Goal: Navigation & Orientation: Find specific page/section

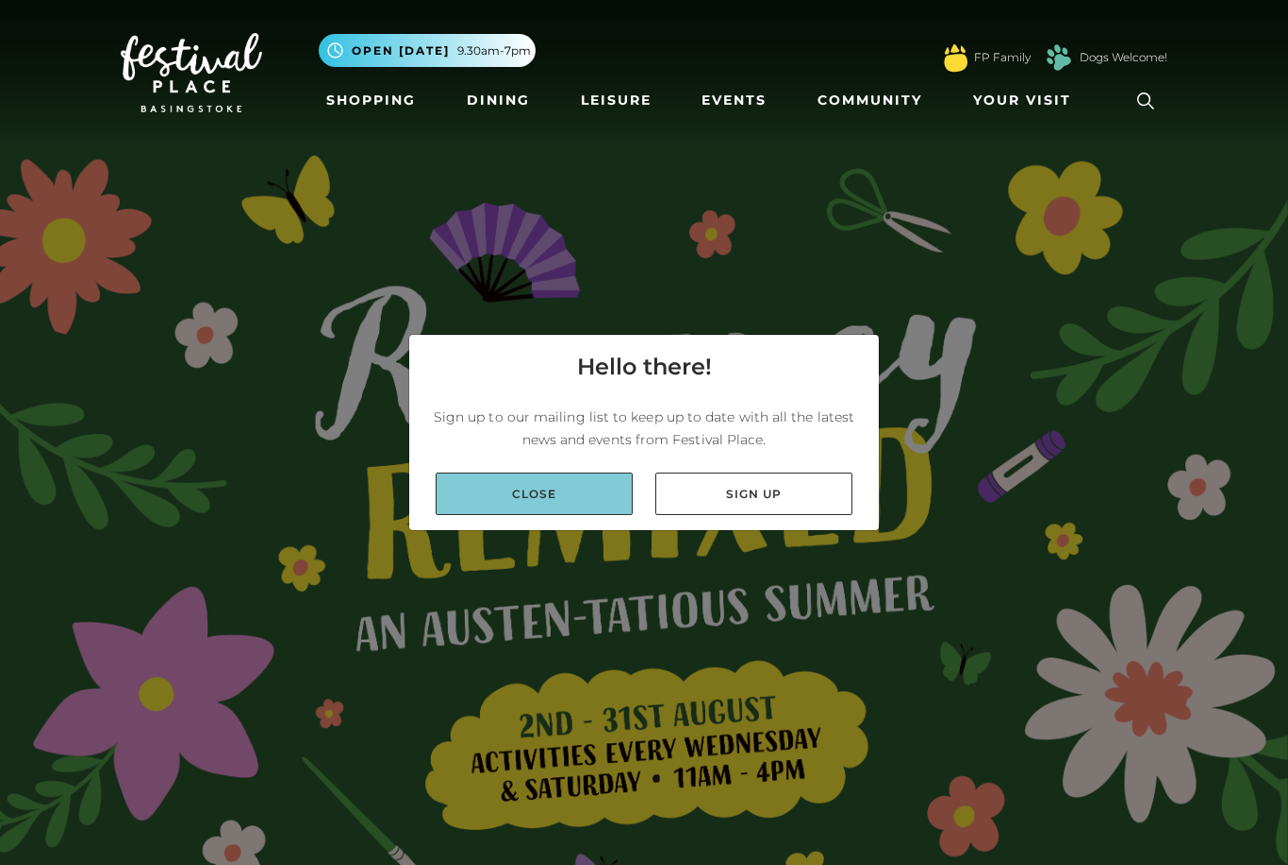
click at [597, 512] on link "Close" at bounding box center [534, 493] width 197 height 42
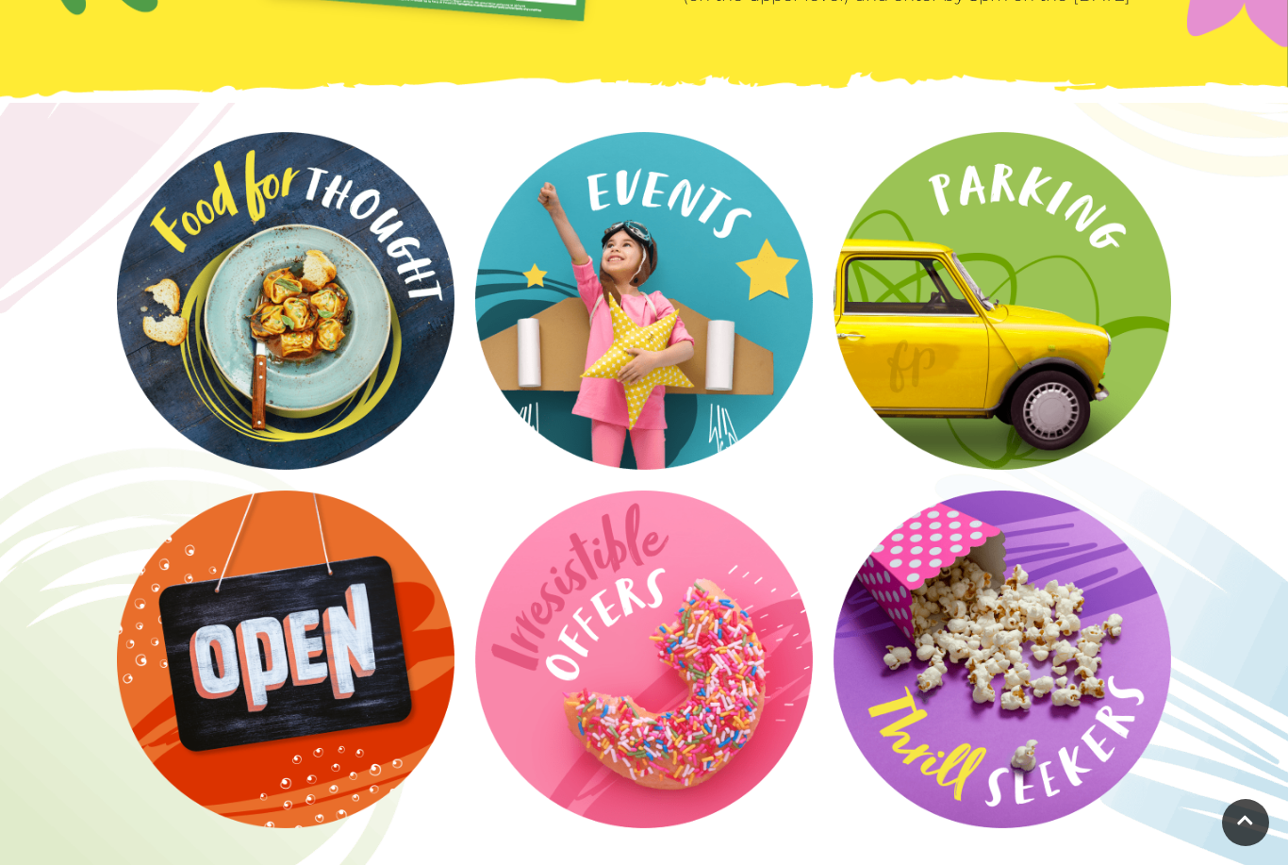
scroll to position [2761, 0]
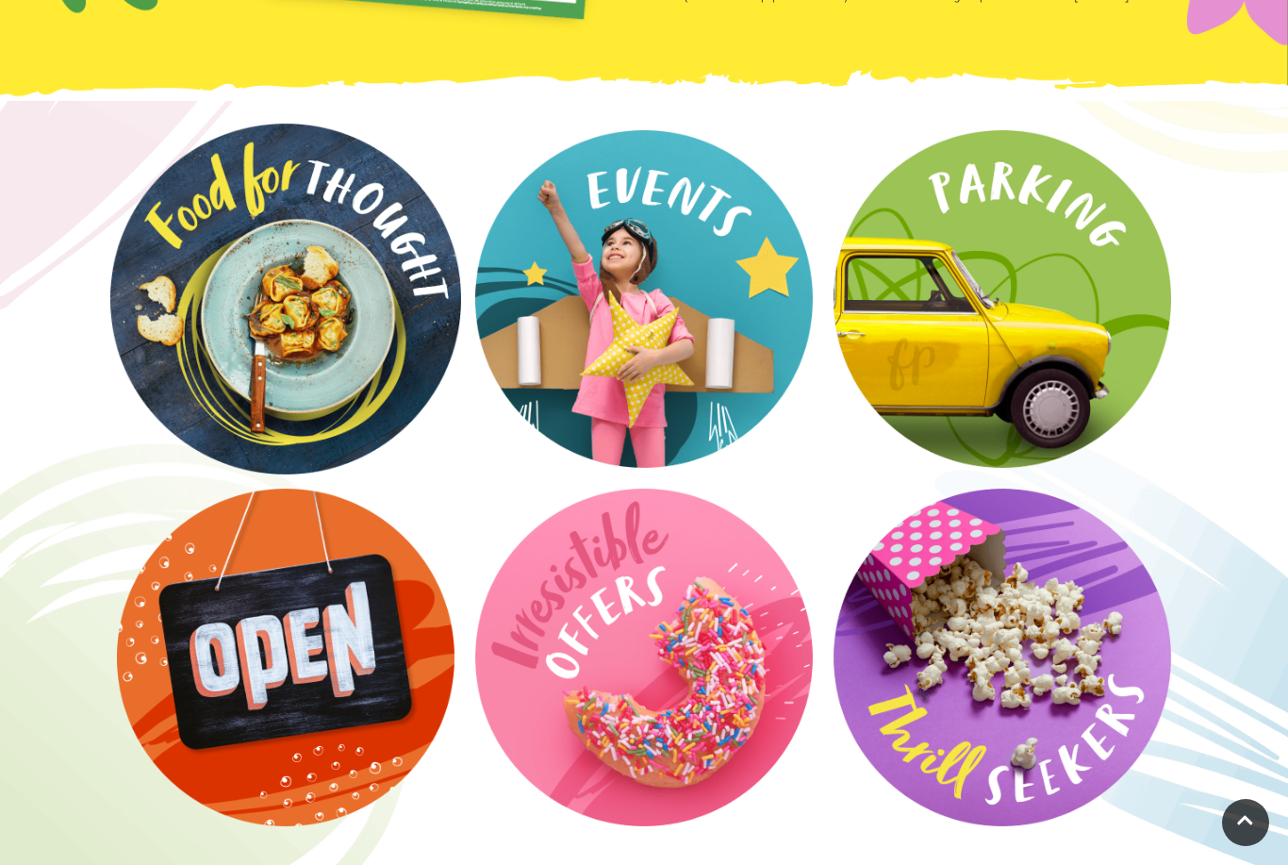
click at [181, 362] on video at bounding box center [285, 299] width 351 height 351
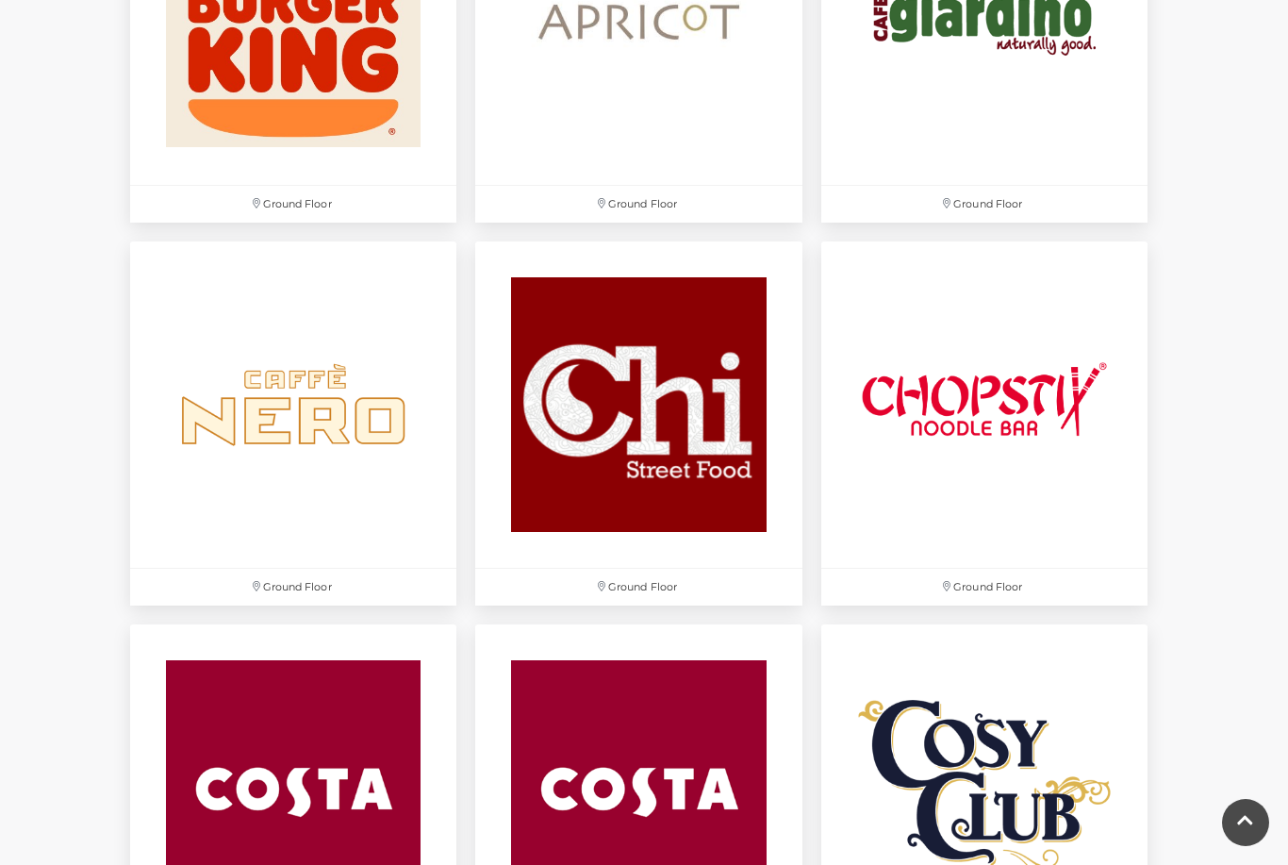
scroll to position [2164, 0]
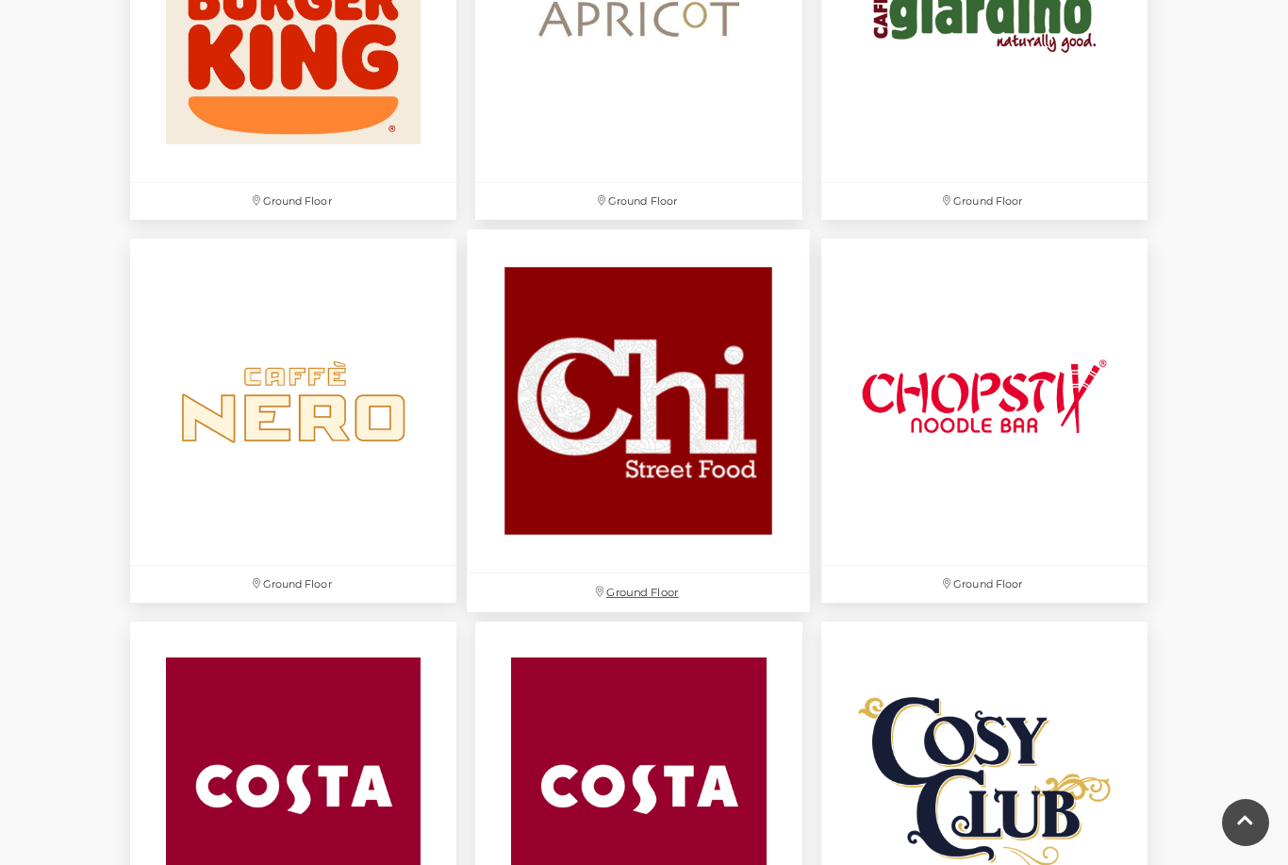
click at [724, 418] on img at bounding box center [639, 400] width 343 height 343
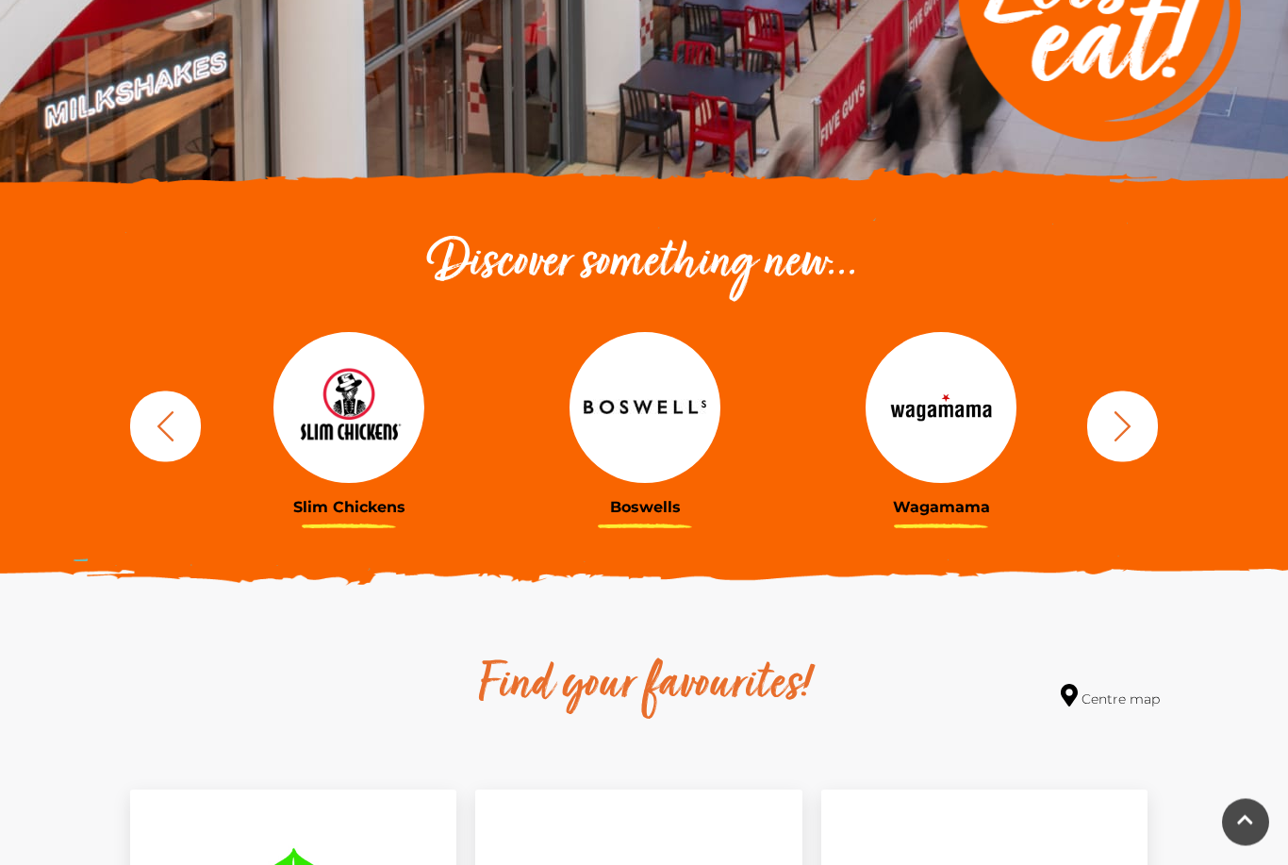
scroll to position [459, 0]
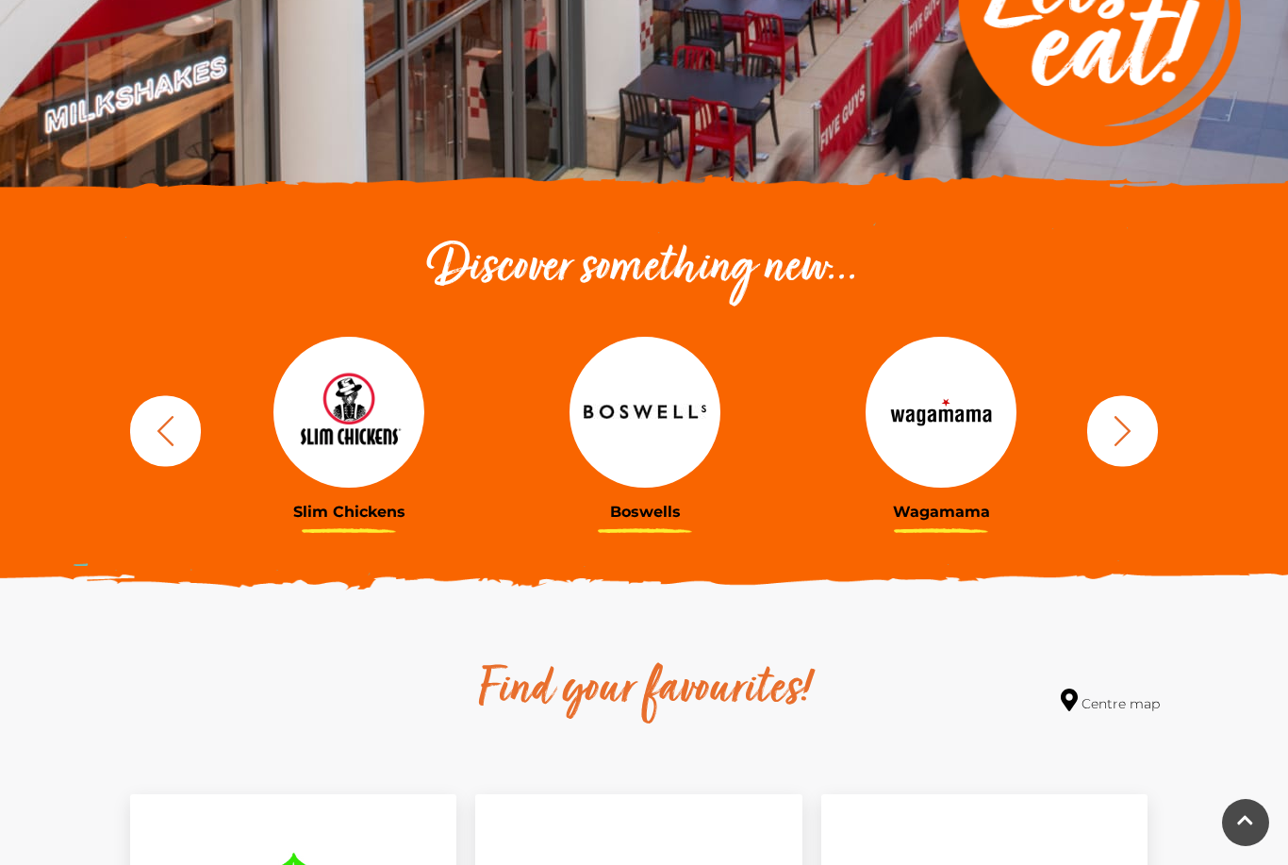
click at [1127, 453] on button "button" at bounding box center [1122, 430] width 71 height 71
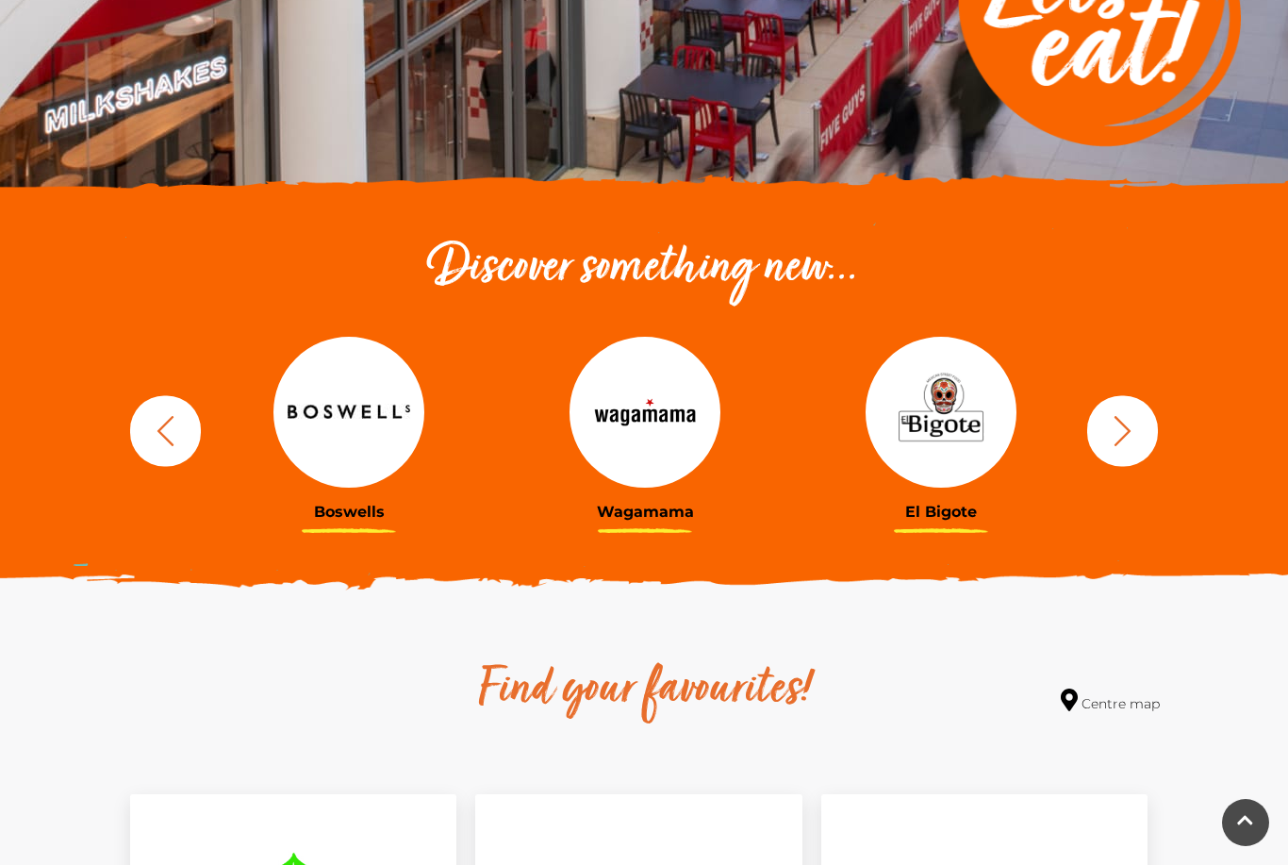
click at [1132, 440] on icon "button" at bounding box center [1122, 430] width 35 height 35
click at [1135, 440] on icon "button" at bounding box center [1122, 430] width 35 height 35
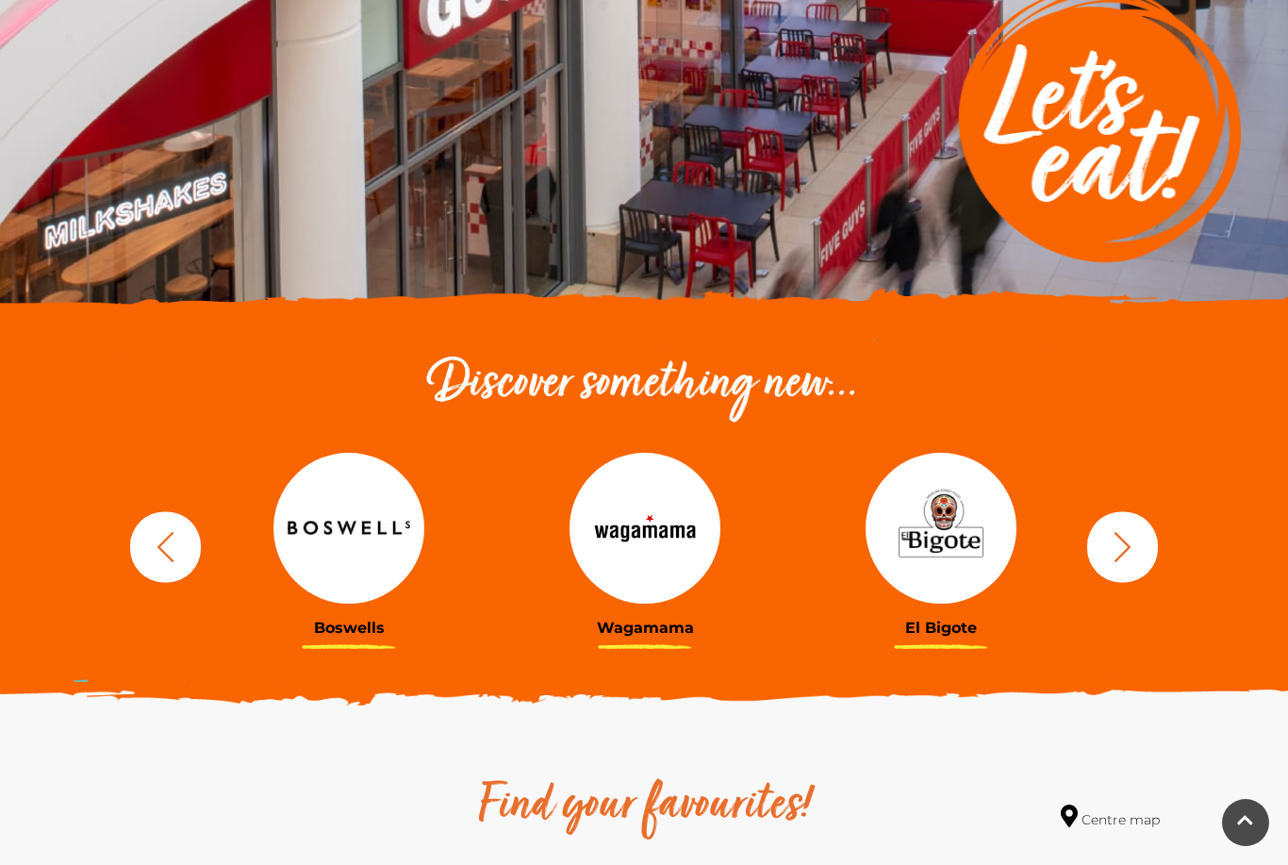
scroll to position [0, 0]
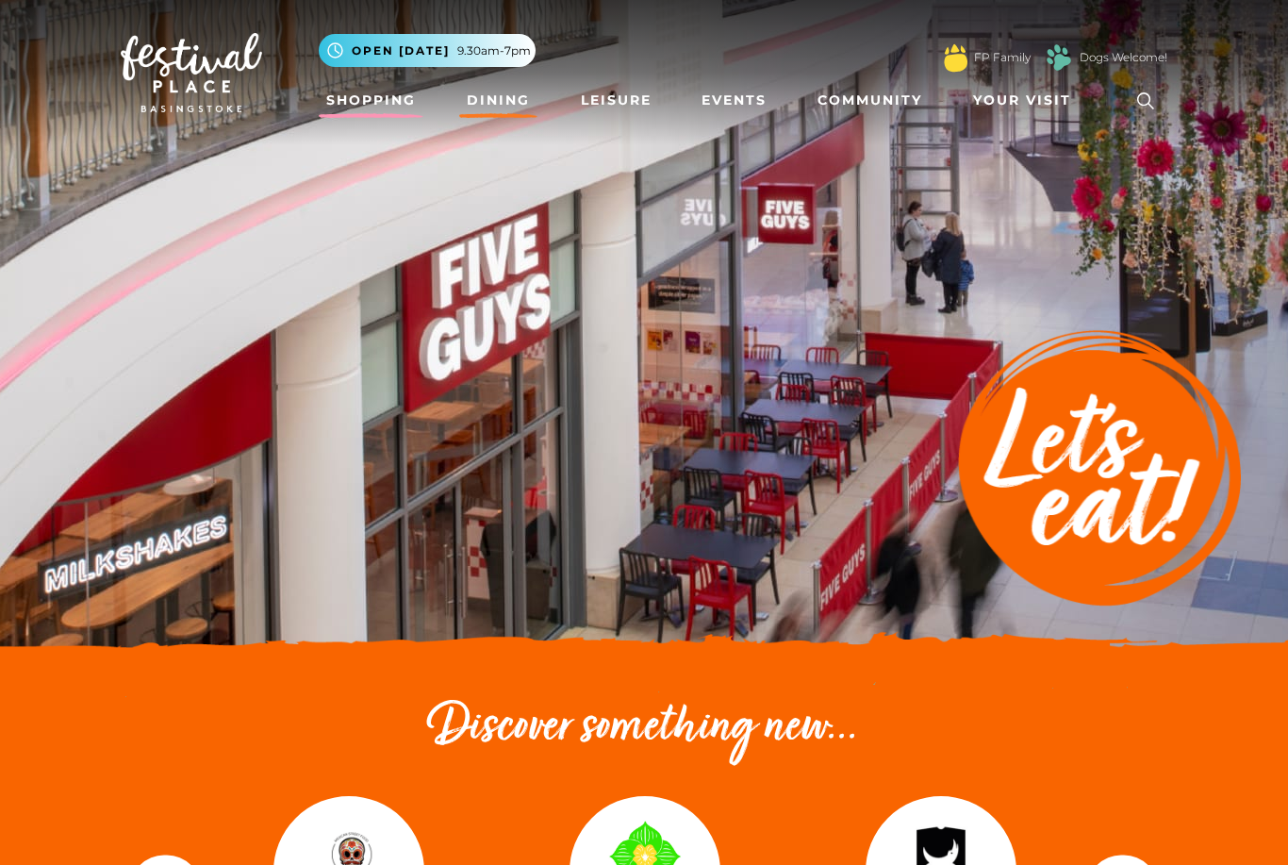
click at [398, 102] on link "Shopping" at bounding box center [371, 100] width 105 height 35
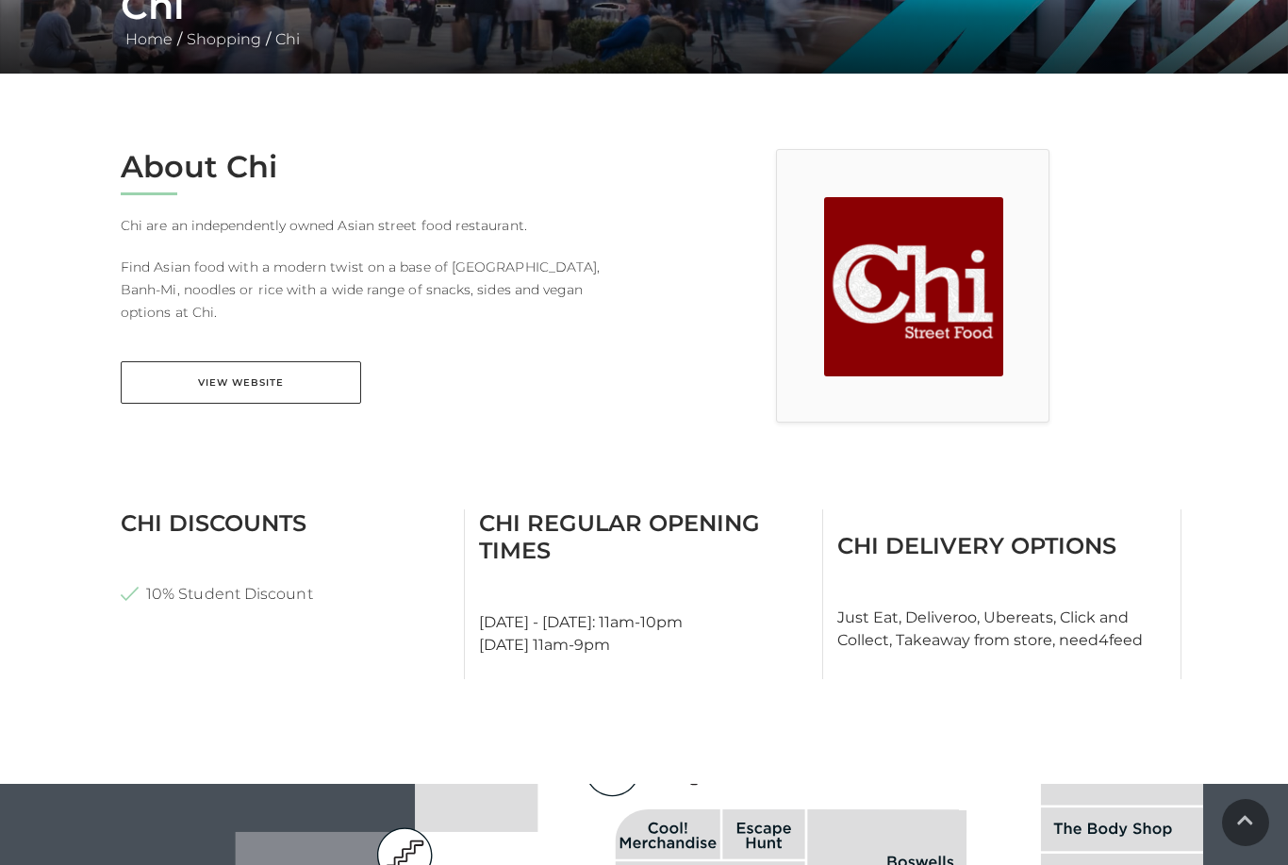
scroll to position [484, 0]
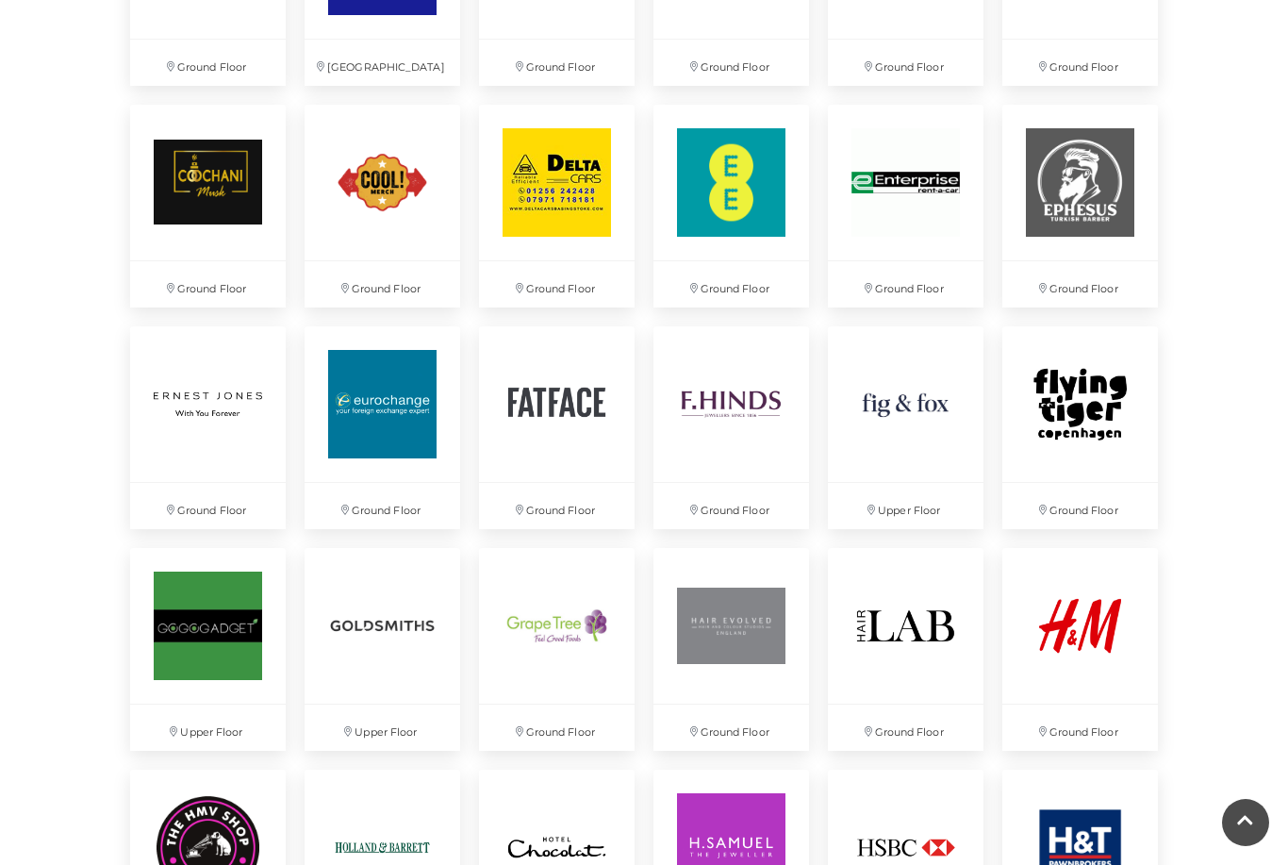
scroll to position [2136, 0]
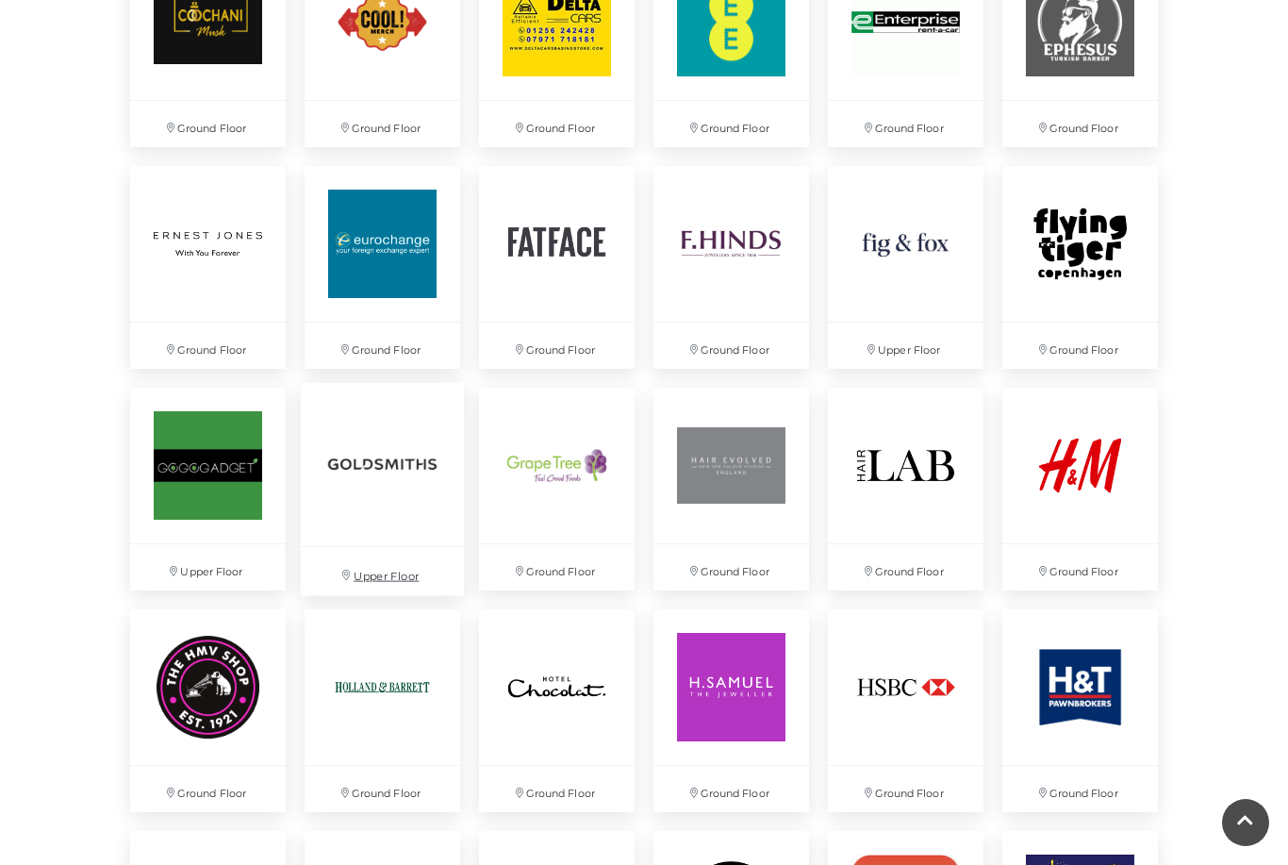
click at [335, 545] on img at bounding box center [382, 463] width 163 height 163
